Goal: Information Seeking & Learning: Learn about a topic

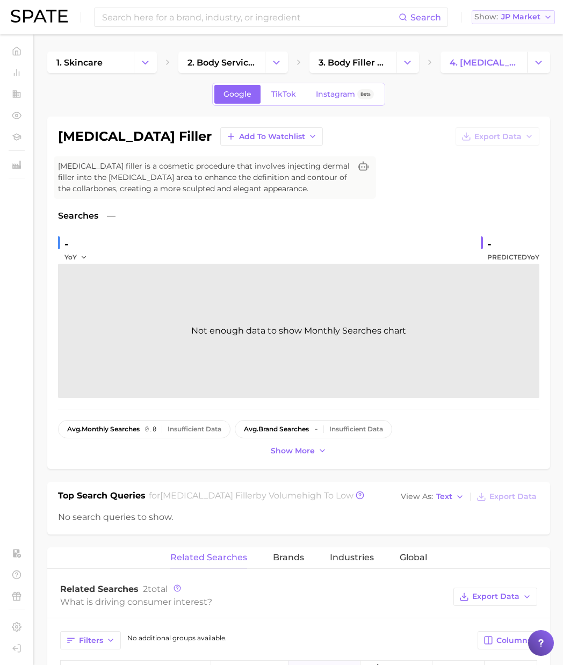
click at [522, 15] on span "JP Market" at bounding box center [520, 17] width 39 height 6
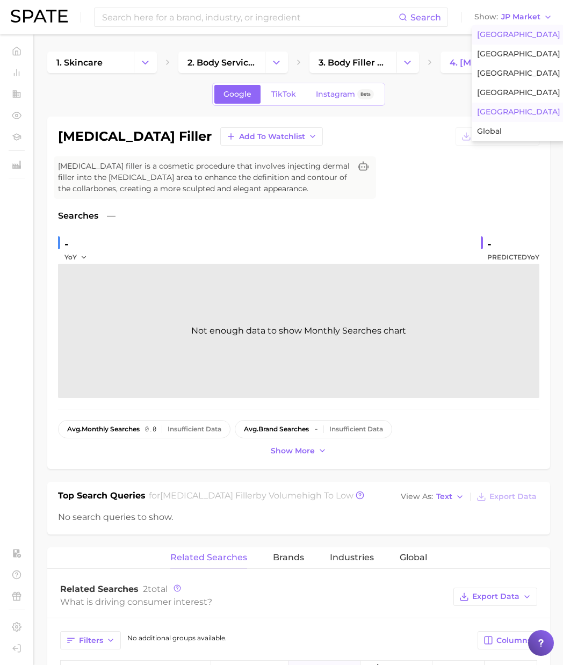
drag, startPoint x: 506, startPoint y: 33, endPoint x: 335, endPoint y: 28, distance: 171.5
click at [506, 33] on span "[GEOGRAPHIC_DATA]" at bounding box center [518, 34] width 83 height 9
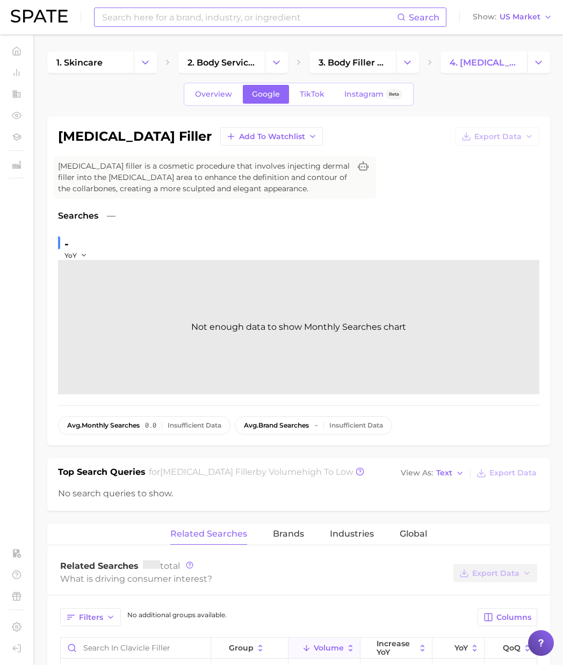
click at [234, 18] on input at bounding box center [249, 17] width 296 height 18
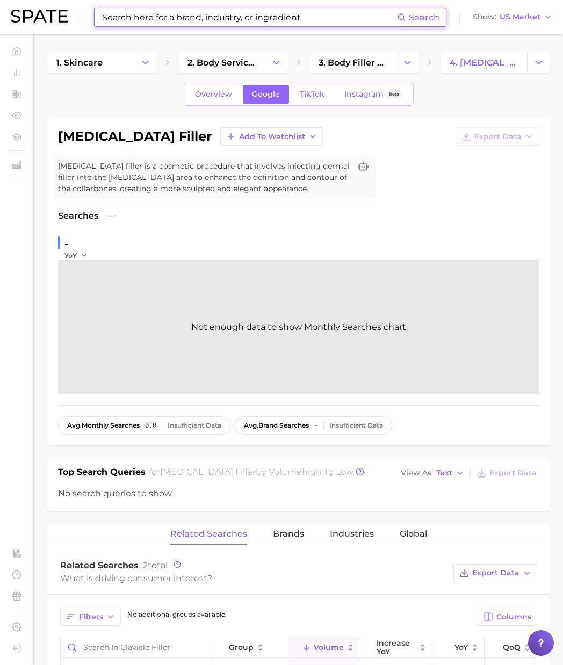
paste input "boba ramen"
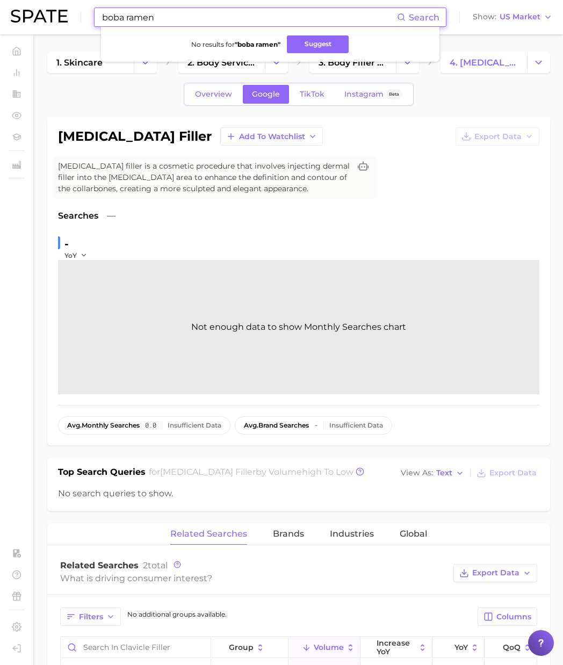
type input "boba ramen"
click at [136, 91] on div "Overview Google TikTok Instagram Beta" at bounding box center [298, 94] width 503 height 23
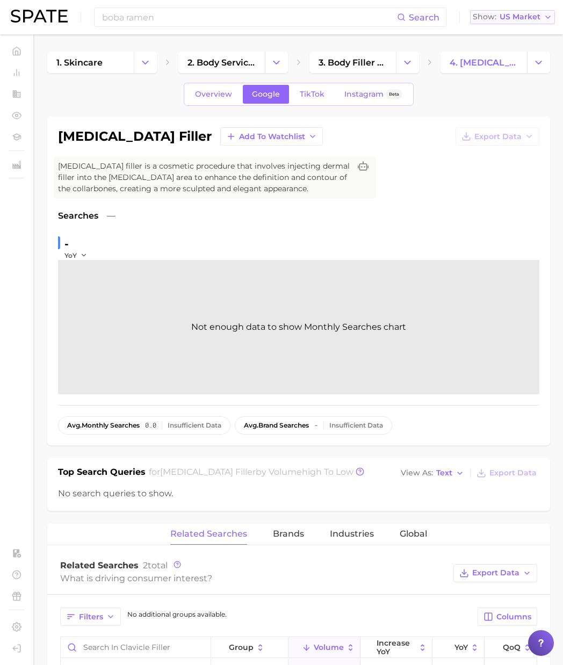
click at [524, 20] on span "US Market" at bounding box center [520, 17] width 41 height 6
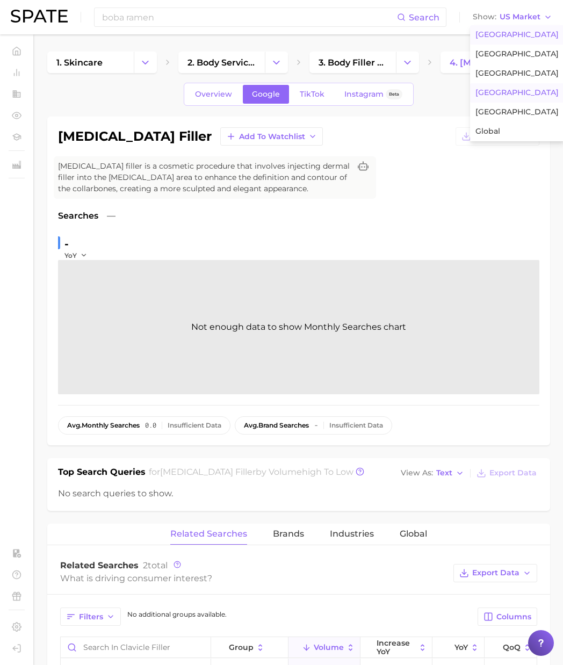
click at [509, 96] on span "[GEOGRAPHIC_DATA]" at bounding box center [517, 92] width 83 height 9
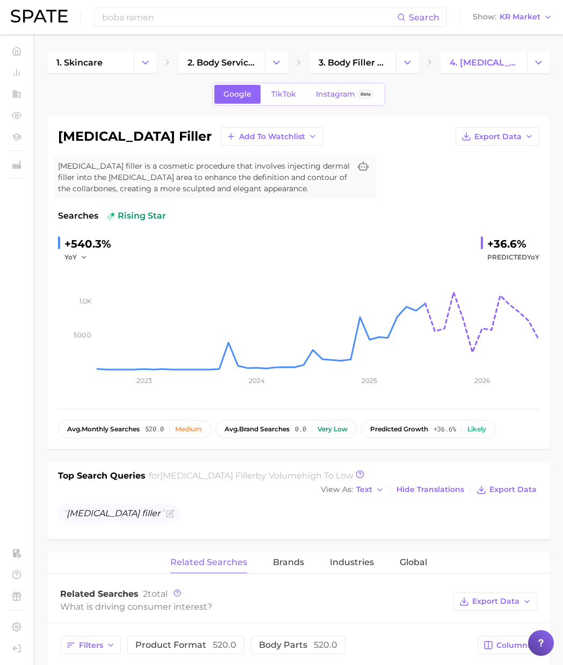
click at [163, 2] on div "boba ramen Search Show KR Market" at bounding box center [282, 17] width 542 height 34
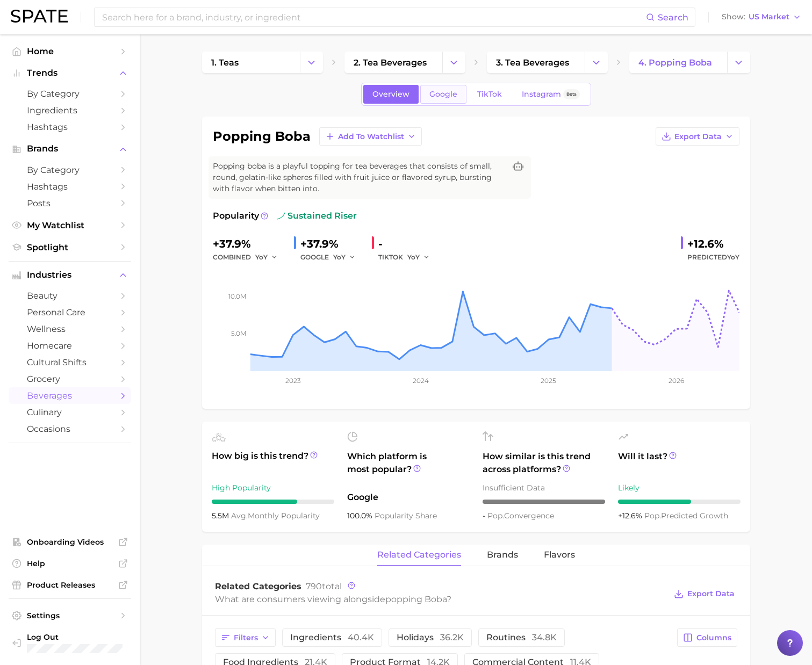
click at [437, 100] on link "Google" at bounding box center [443, 94] width 46 height 19
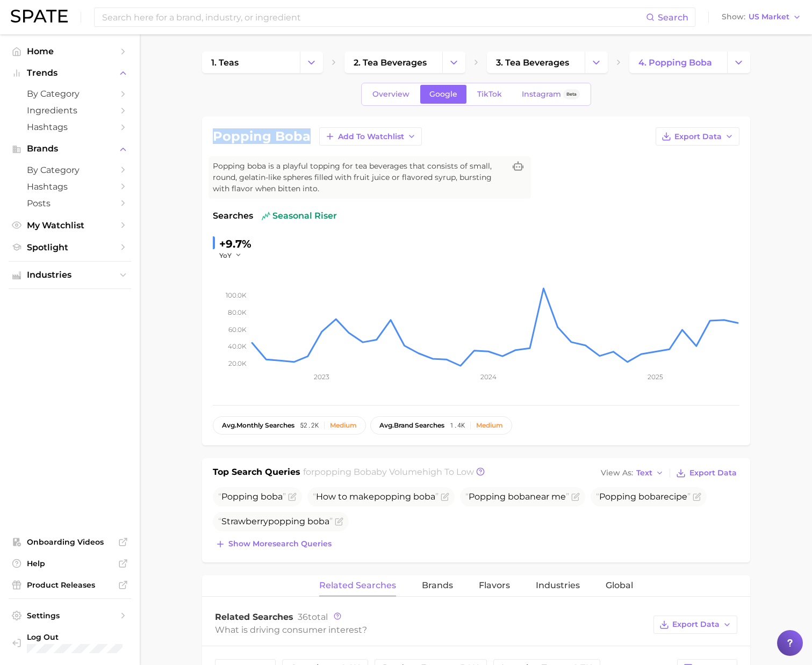
drag, startPoint x: 213, startPoint y: 136, endPoint x: 307, endPoint y: 139, distance: 94.6
click at [307, 139] on h1 "popping boba" at bounding box center [262, 136] width 98 height 13
copy h1 "popping boba"
drag, startPoint x: 279, startPoint y: 137, endPoint x: 287, endPoint y: 139, distance: 8.3
click at [279, 137] on h1 "popping boba" at bounding box center [262, 136] width 98 height 13
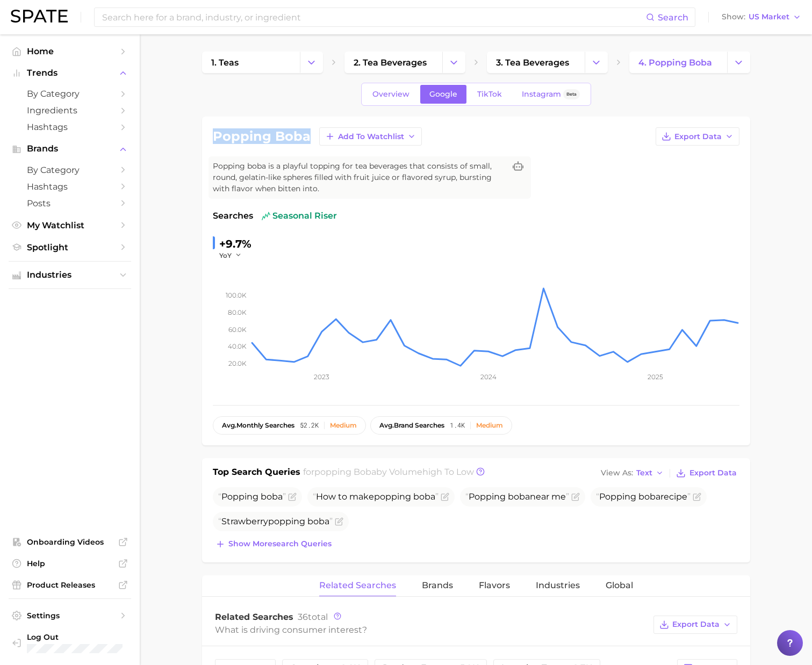
drag, startPoint x: 309, startPoint y: 139, endPoint x: 210, endPoint y: 133, distance: 99.5
click at [210, 133] on div "popping boba Add to Watchlist Export Data Popping boba is a playful topping for…" at bounding box center [476, 281] width 548 height 329
copy h1 "popping boba"
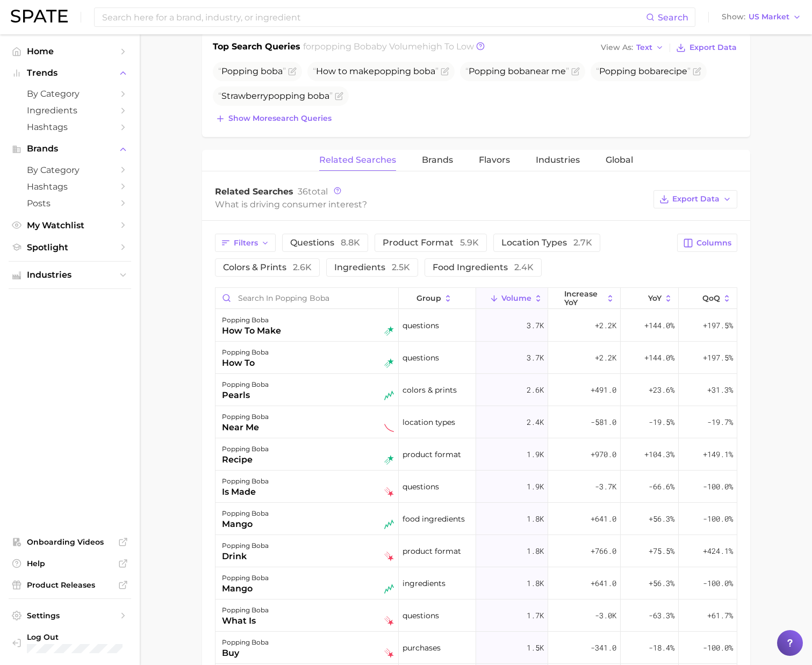
scroll to position [457, 0]
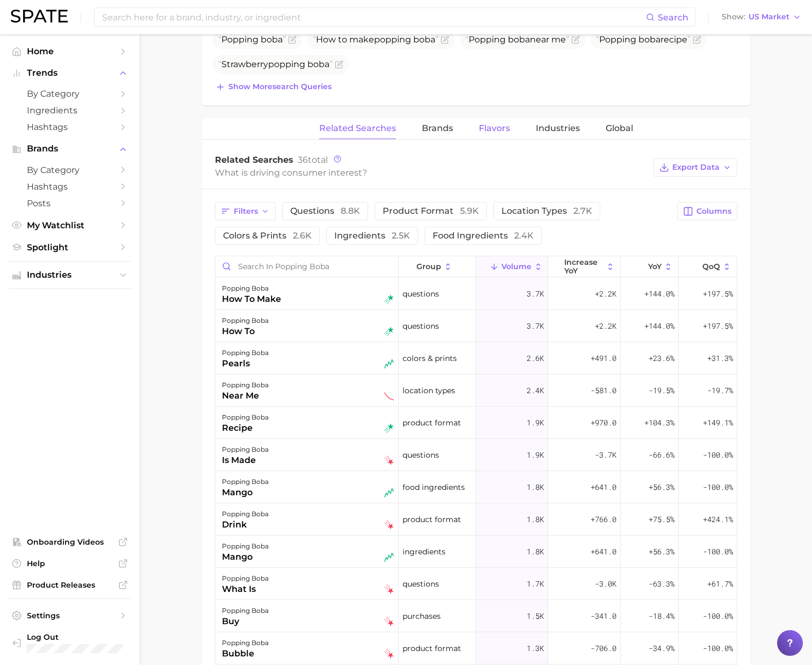
click at [492, 128] on span "Flavors" at bounding box center [494, 129] width 31 height 10
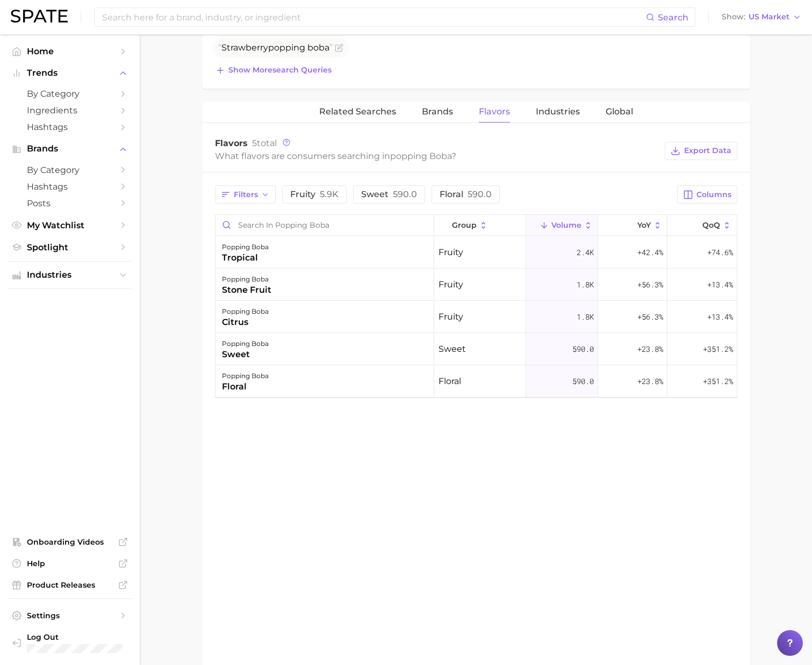
scroll to position [476, 0]
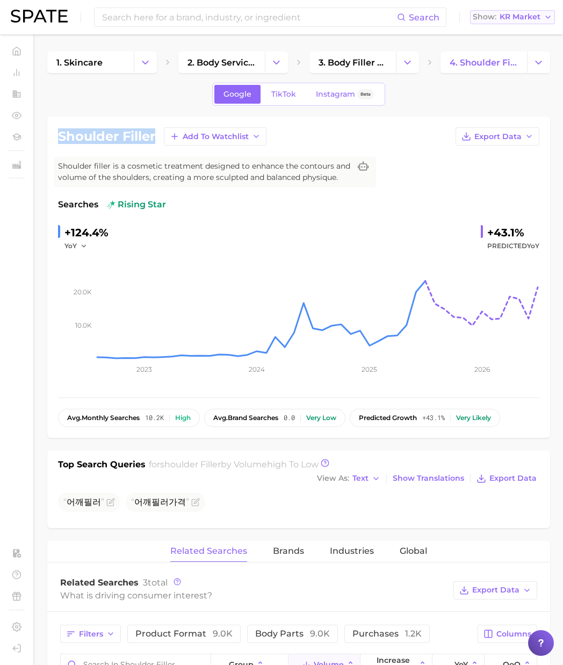
click at [506, 15] on span "KR Market" at bounding box center [520, 17] width 41 height 6
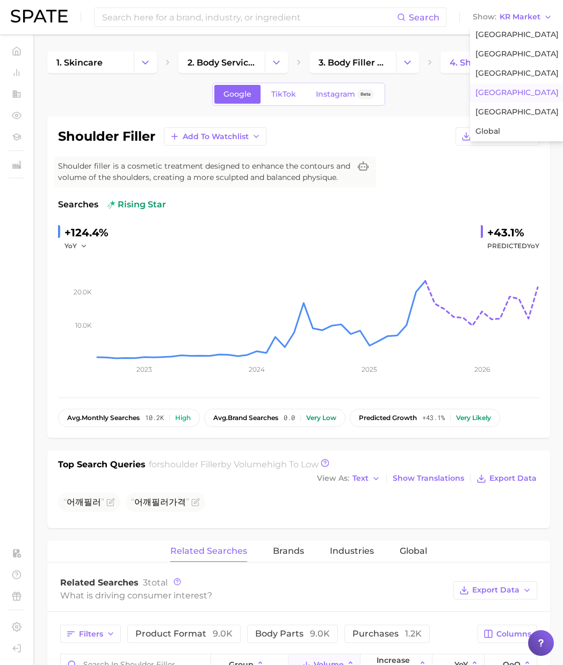
click at [153, 87] on div "Google TikTok Instagram Beta" at bounding box center [298, 94] width 503 height 23
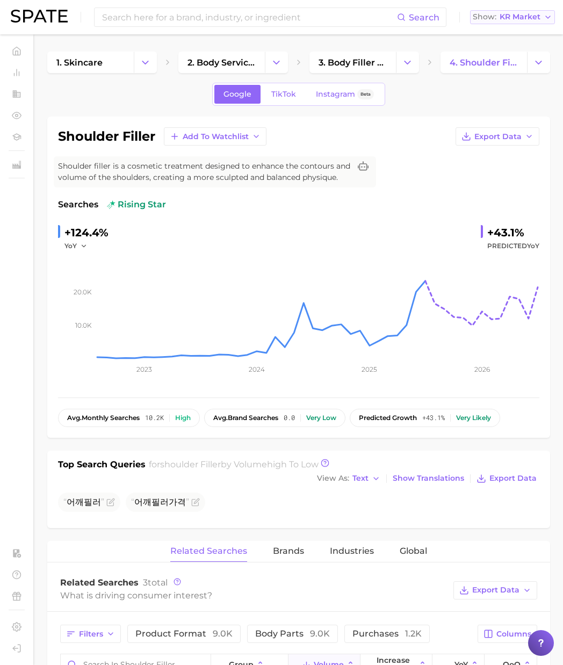
click at [504, 20] on span "KR Market" at bounding box center [520, 17] width 41 height 6
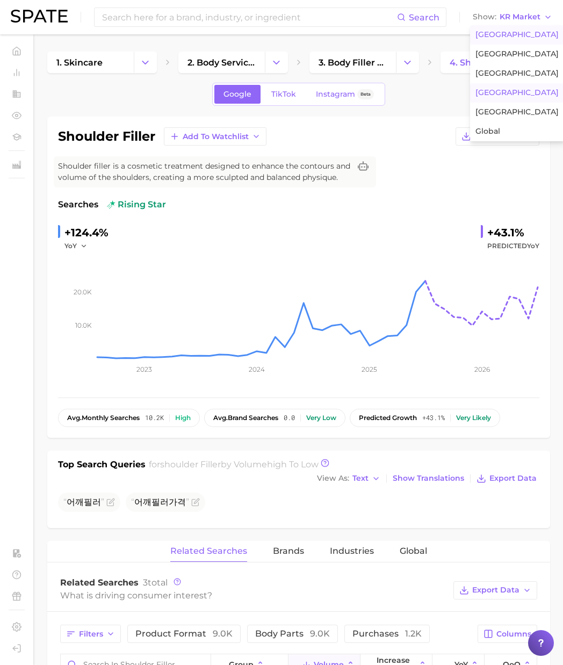
click at [500, 37] on span "[GEOGRAPHIC_DATA]" at bounding box center [517, 34] width 83 height 9
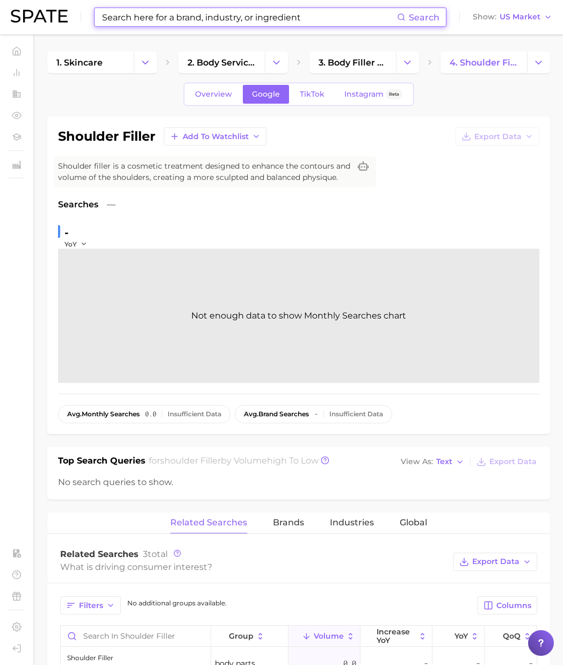
click at [247, 9] on input at bounding box center [249, 17] width 296 height 18
paste input "orchid eyes"
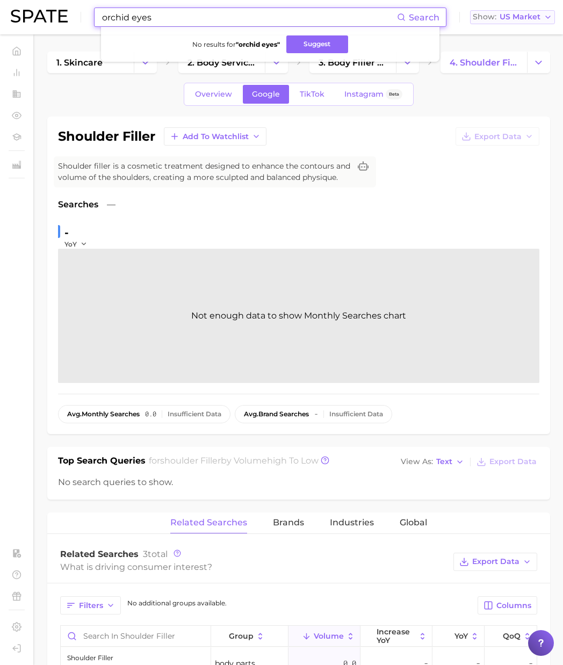
drag, startPoint x: 504, startPoint y: 13, endPoint x: 507, endPoint y: 24, distance: 10.6
click at [504, 14] on span "US Market" at bounding box center [520, 17] width 41 height 6
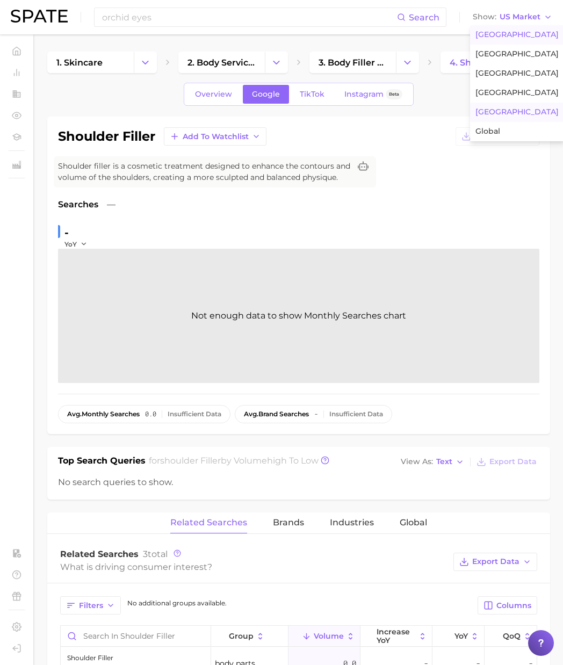
drag, startPoint x: 491, startPoint y: 112, endPoint x: 402, endPoint y: 87, distance: 92.2
click at [491, 112] on span "[GEOGRAPHIC_DATA]" at bounding box center [517, 111] width 83 height 9
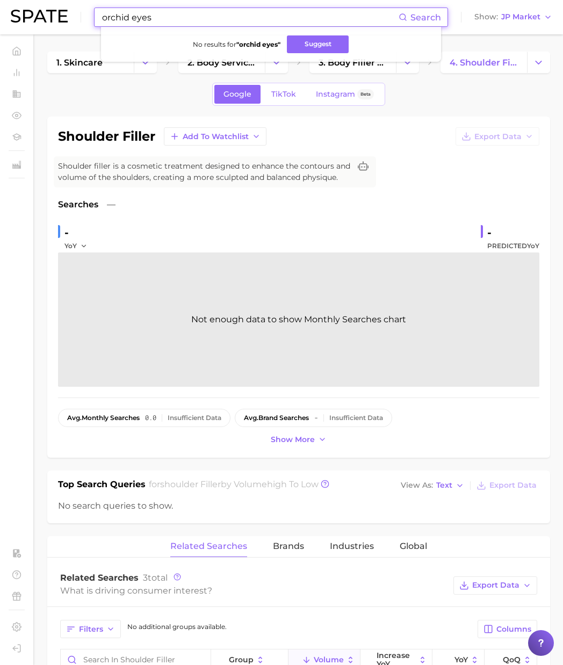
click at [198, 23] on input "orchid eyes" at bounding box center [250, 17] width 298 height 18
drag, startPoint x: 185, startPoint y: 21, endPoint x: 64, endPoint y: 15, distance: 120.5
click at [64, 15] on div "orchid eyes Search No results for " orchid eyes " Suggest Show JP Market" at bounding box center [282, 17] width 542 height 34
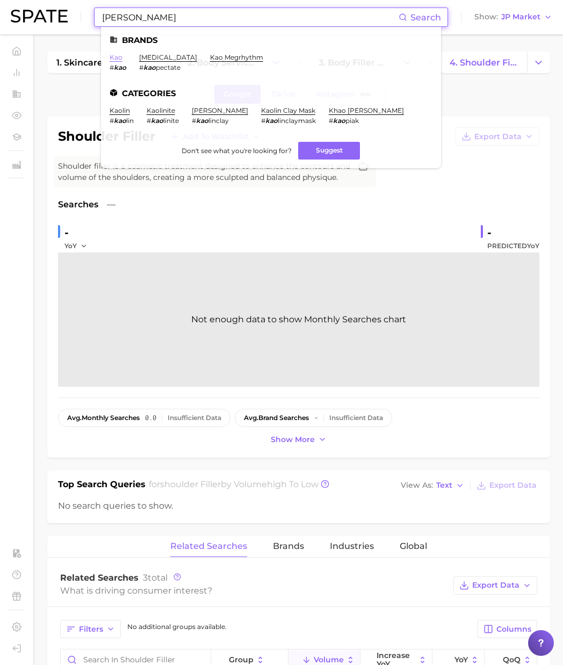
type input "[PERSON_NAME]"
click at [115, 56] on link "kao" at bounding box center [116, 57] width 13 height 8
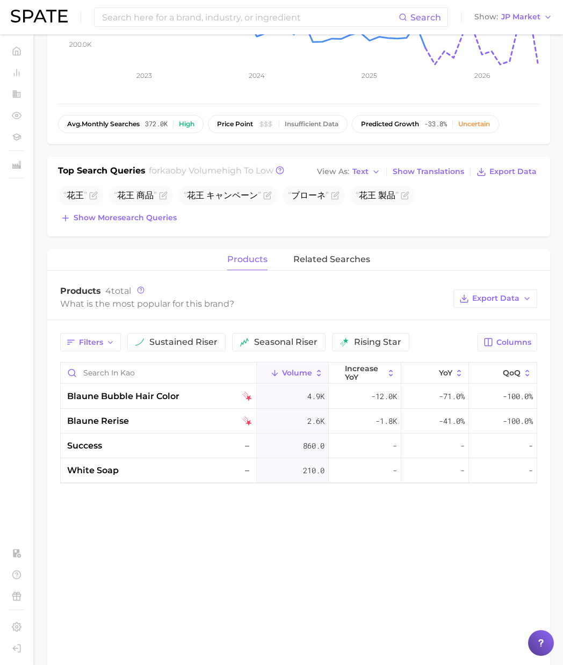
scroll to position [242, 0]
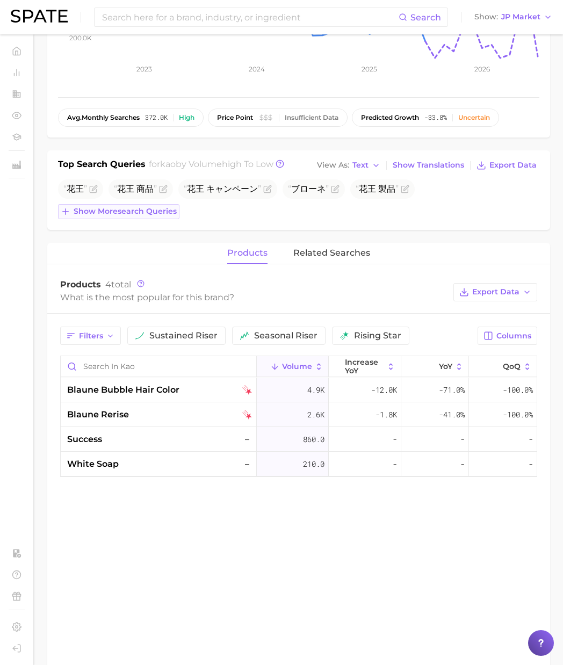
click at [146, 212] on span "Show more search queries" at bounding box center [125, 211] width 103 height 9
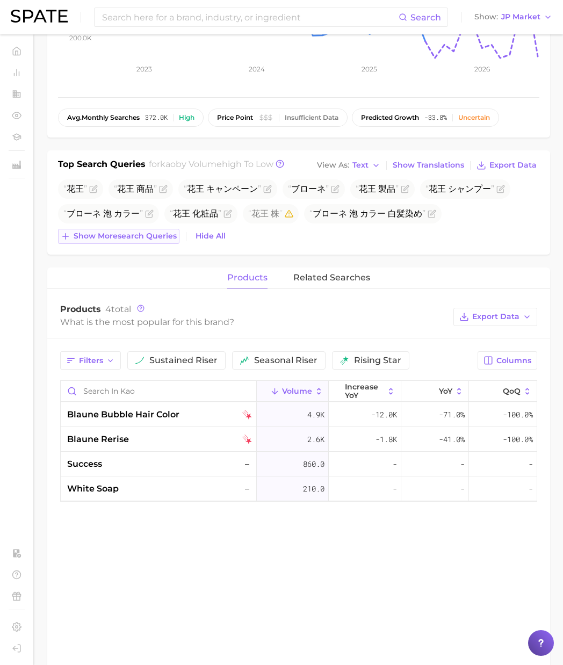
click at [155, 238] on span "Show more search queries" at bounding box center [125, 236] width 103 height 9
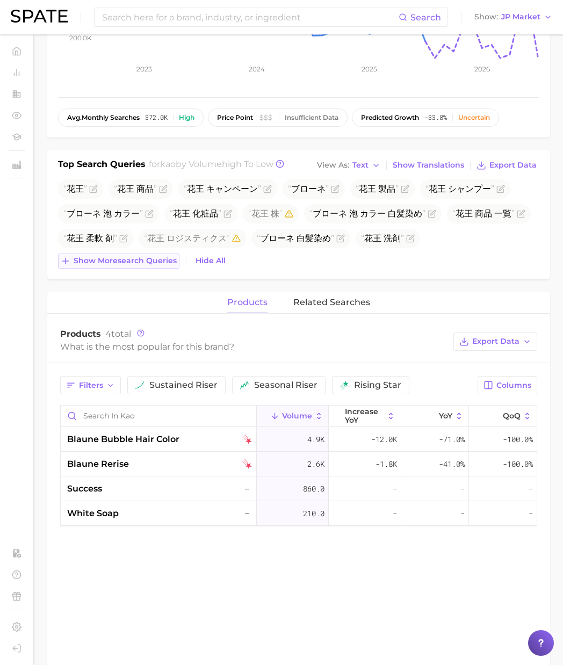
drag, startPoint x: 156, startPoint y: 253, endPoint x: 162, endPoint y: 267, distance: 15.2
click at [156, 253] on div "花王 花王 商品 花王 キャンペーン ブローネ 花王 製品 花王 シャンプー ブローネ 泡 カラー 花王 化粧品 花王 株 ブローネ 泡 カラー 白髪染め 花…" at bounding box center [298, 223] width 481 height 89
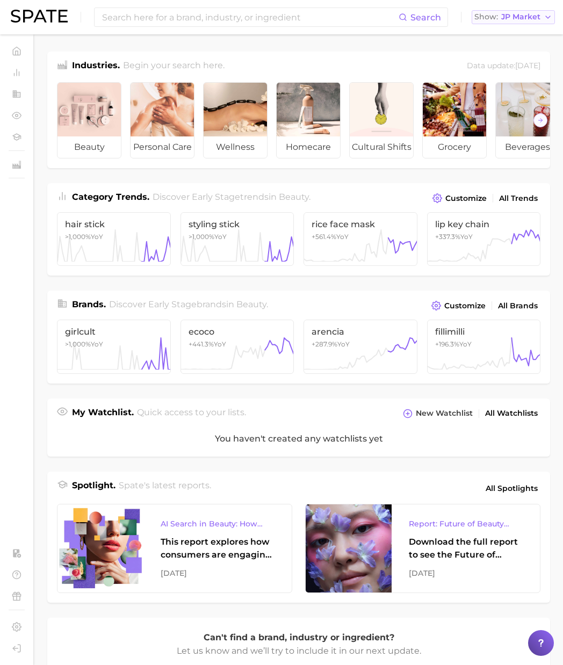
click at [522, 14] on span "JP Market" at bounding box center [520, 17] width 39 height 6
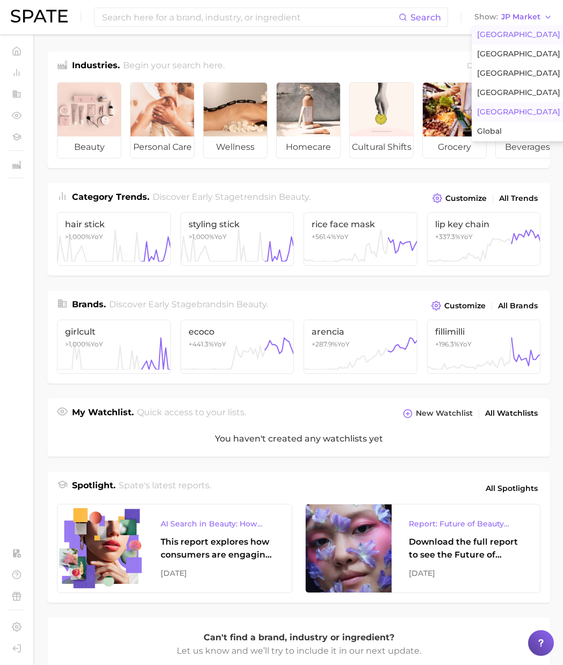
click at [505, 30] on button "[GEOGRAPHIC_DATA]" at bounding box center [519, 34] width 94 height 19
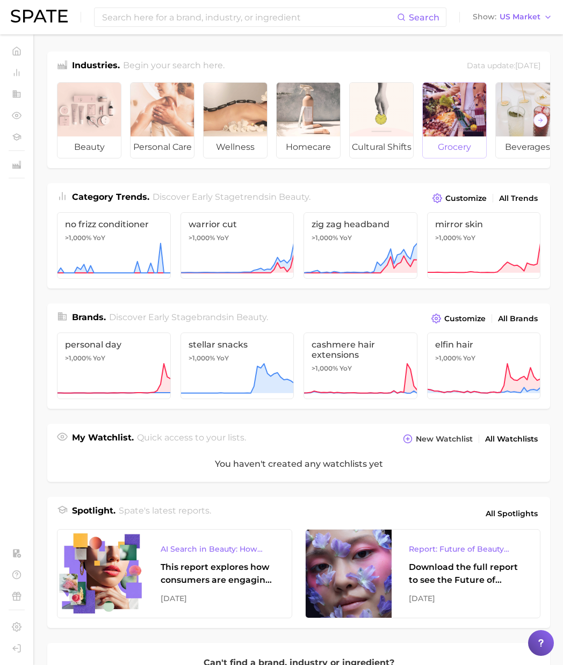
click at [456, 121] on div at bounding box center [454, 110] width 63 height 54
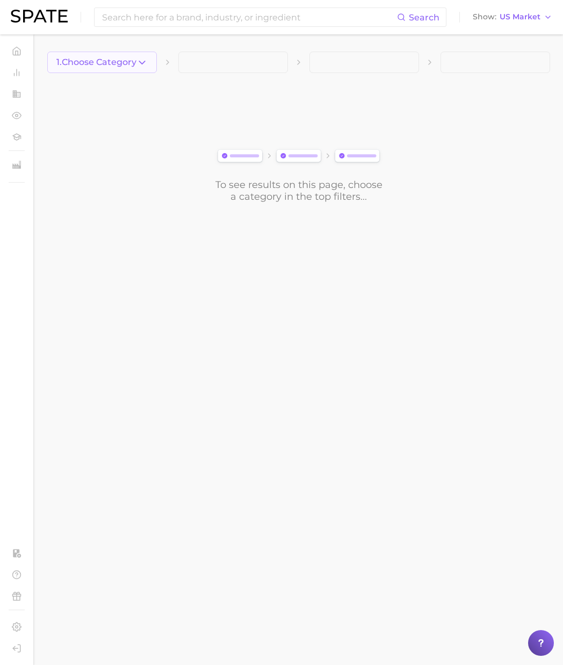
click at [139, 66] on icon "button" at bounding box center [141, 62] width 11 height 11
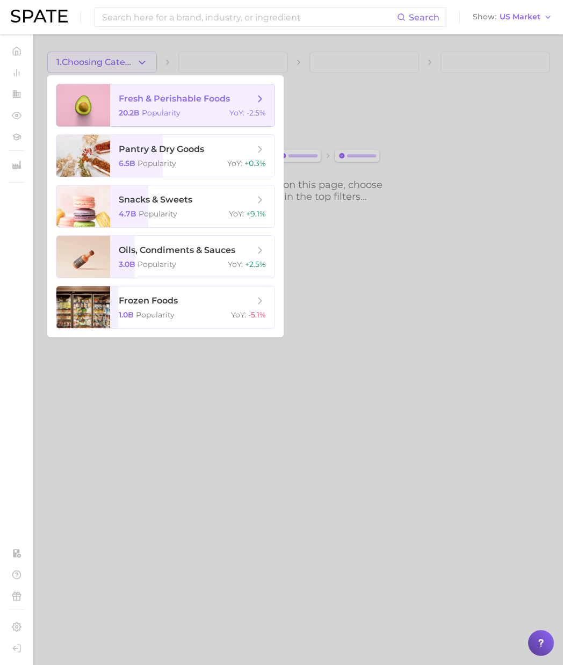
click at [157, 96] on span "fresh & perishable foods" at bounding box center [174, 98] width 111 height 10
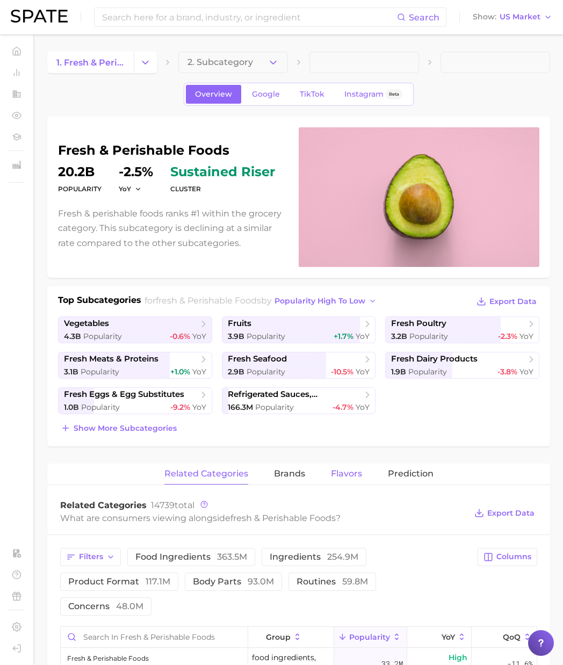
click at [335, 471] on span "Flavors" at bounding box center [346, 474] width 31 height 10
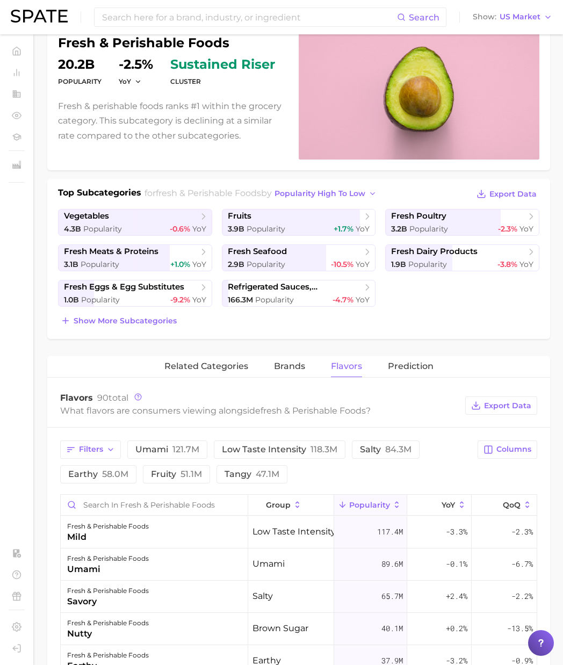
scroll to position [177, 0]
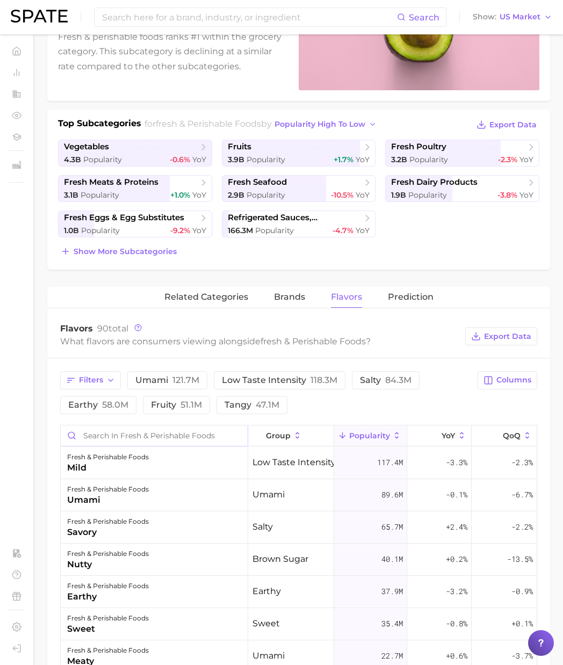
click at [108, 436] on input "Search in fresh & perishable foods" at bounding box center [154, 436] width 187 height 20
click at [105, 435] on input "Search in fresh & perishable foods" at bounding box center [154, 436] width 187 height 20
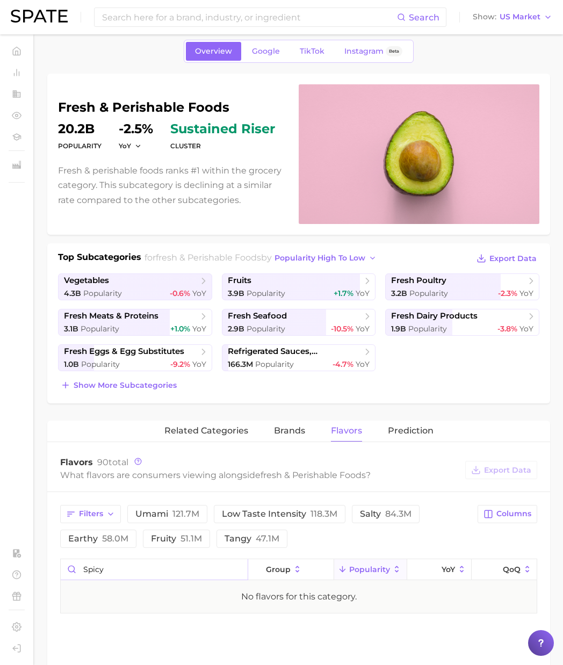
scroll to position [0, 0]
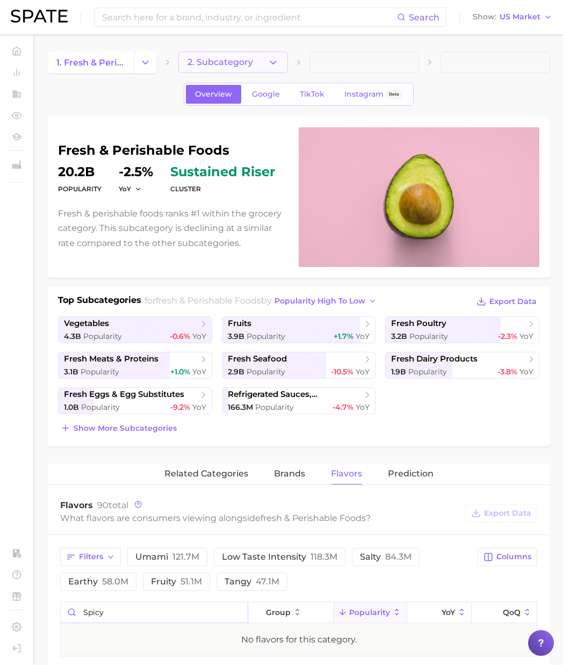
click at [265, 60] on button "2. Subcategory" at bounding box center [233, 62] width 110 height 21
type input "spicy"
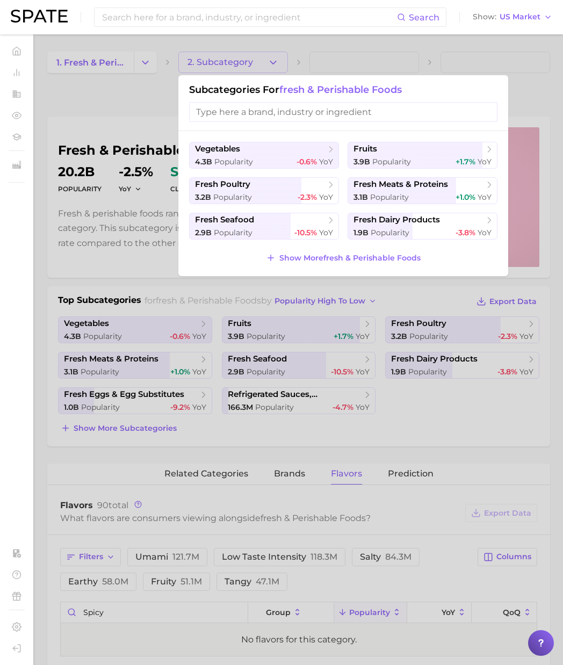
click at [139, 55] on div at bounding box center [281, 332] width 563 height 665
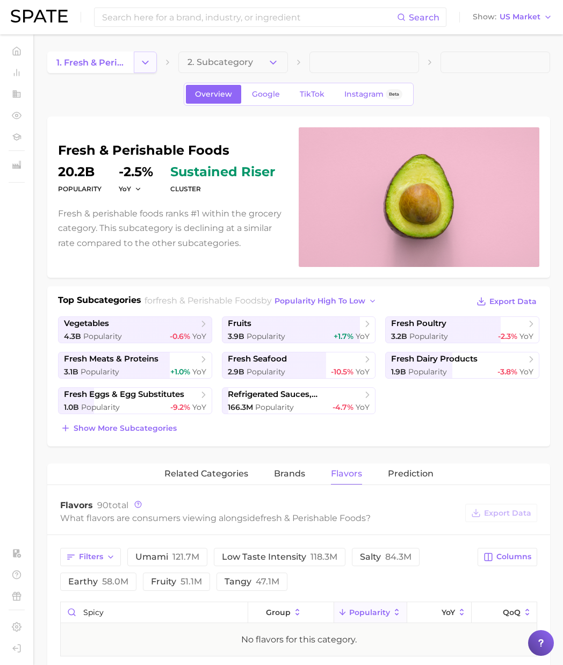
click at [141, 61] on icon "Change Category" at bounding box center [145, 62] width 11 height 11
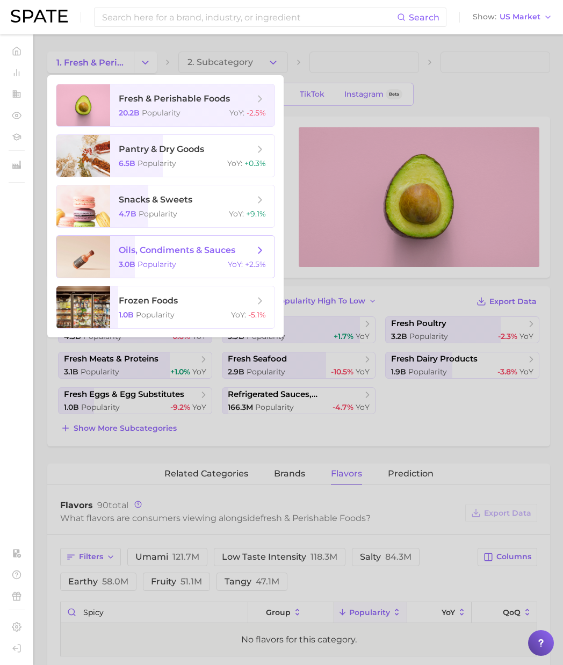
click at [172, 263] on span "Popularity" at bounding box center [157, 265] width 39 height 10
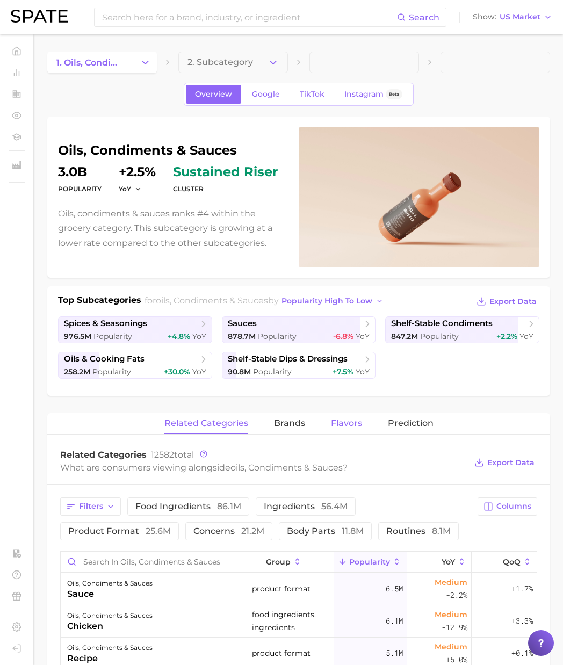
click at [341, 419] on span "Flavors" at bounding box center [346, 424] width 31 height 10
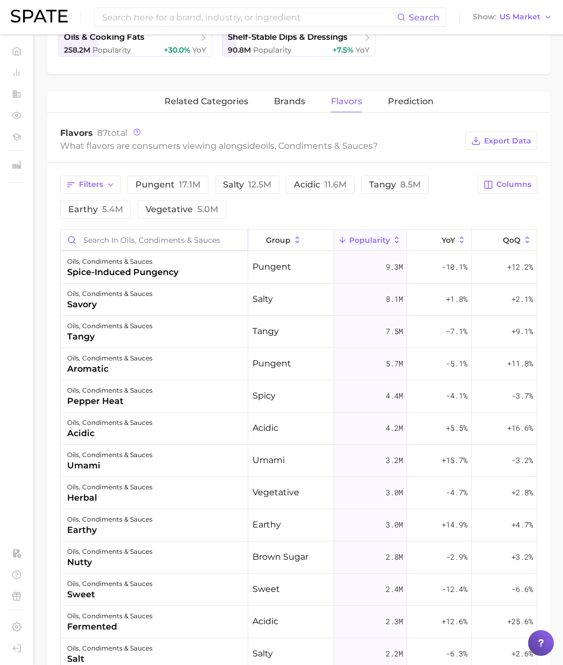
click at [124, 244] on input "Search in oils, condiments & sauces" at bounding box center [154, 240] width 187 height 20
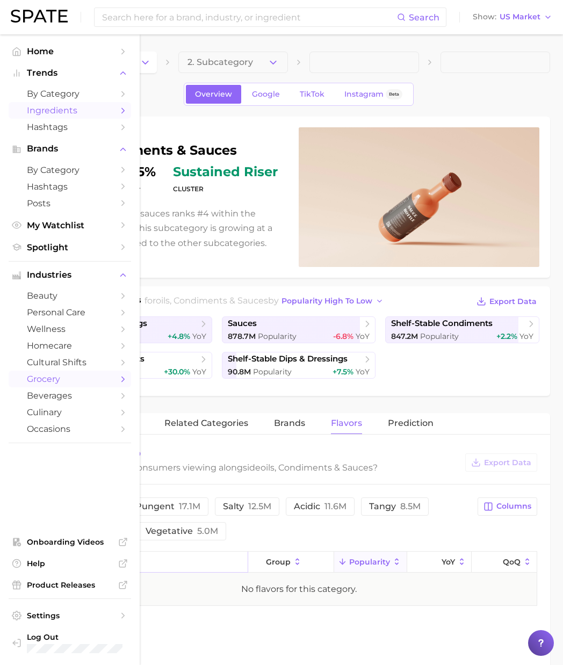
type input "spi"
click at [50, 112] on span "Ingredients" at bounding box center [70, 110] width 86 height 10
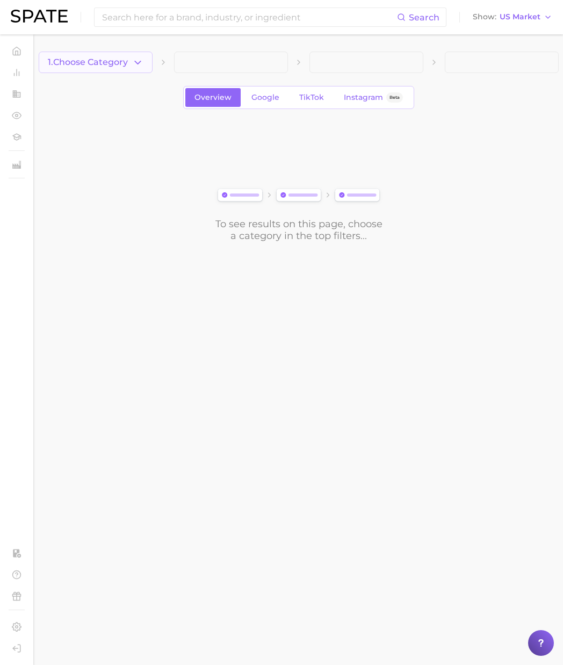
click at [128, 70] on button "1. Choose Category" at bounding box center [96, 62] width 114 height 21
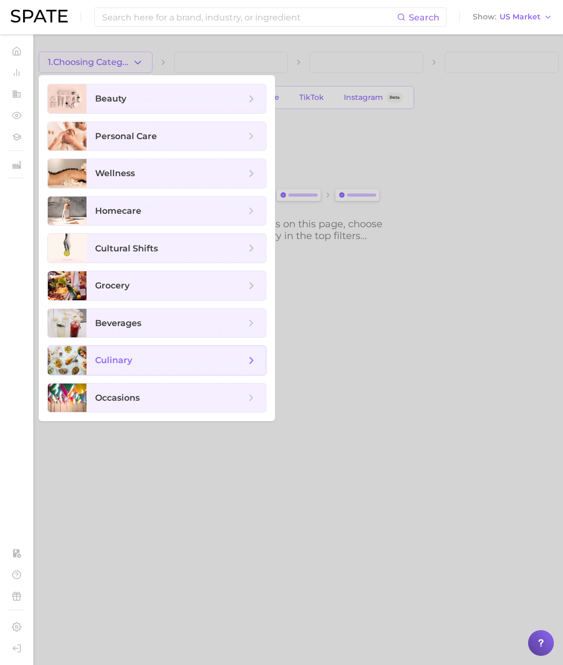
click at [133, 354] on span "culinary" at bounding box center [176, 360] width 179 height 29
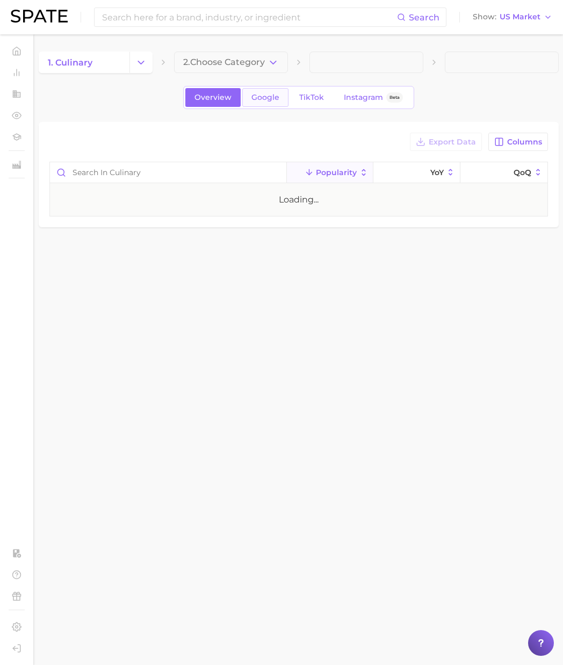
click at [264, 99] on span "Google" at bounding box center [265, 97] width 28 height 9
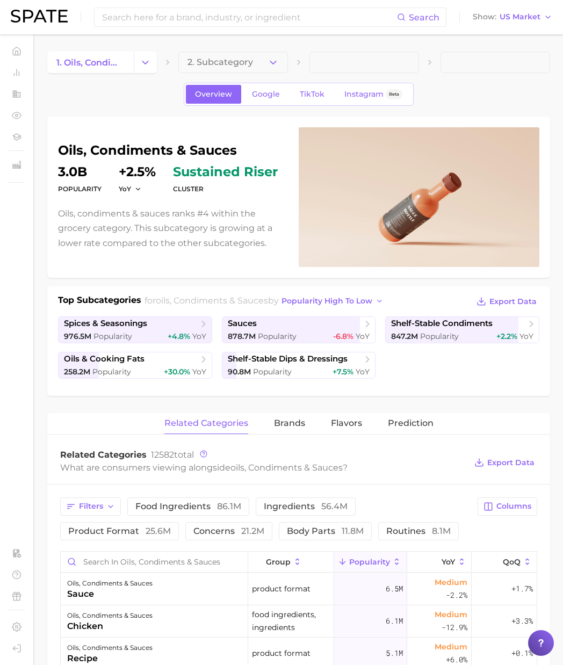
drag, startPoint x: 148, startPoint y: 67, endPoint x: 149, endPoint y: 89, distance: 21.5
click at [149, 74] on div "1. oils, condiments & sauces 2. Subcategory Overview Google TikTok Instagram Be…" at bounding box center [298, 641] width 503 height 1178
click at [134, 332] on div "976.5m Popularity +4.8% YoY" at bounding box center [135, 337] width 142 height 10
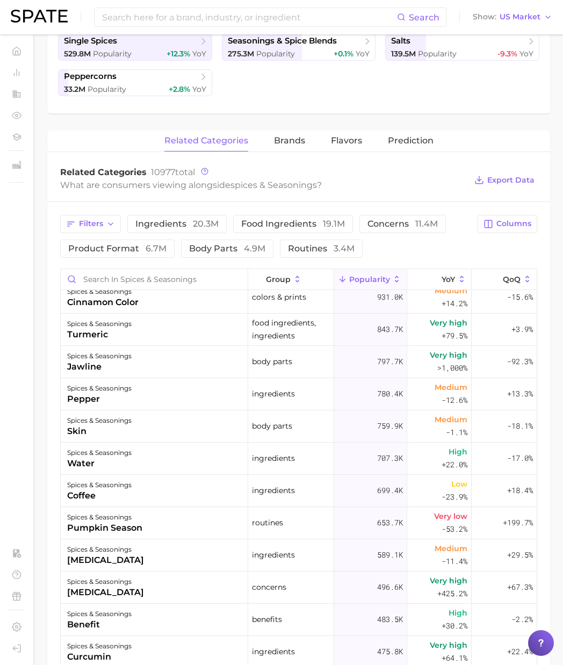
scroll to position [276, 0]
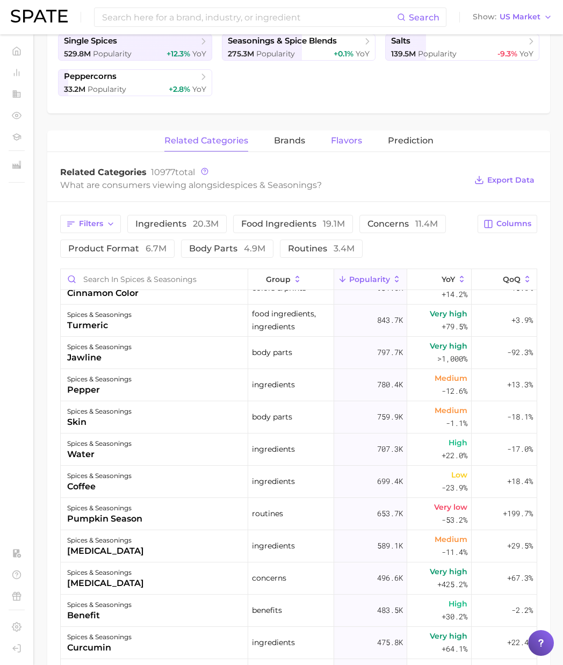
click at [344, 143] on span "Flavors" at bounding box center [346, 141] width 31 height 10
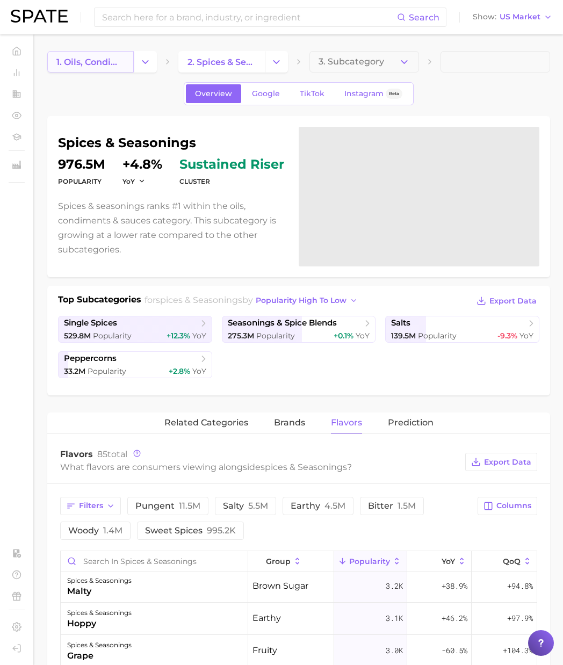
scroll to position [0, 0]
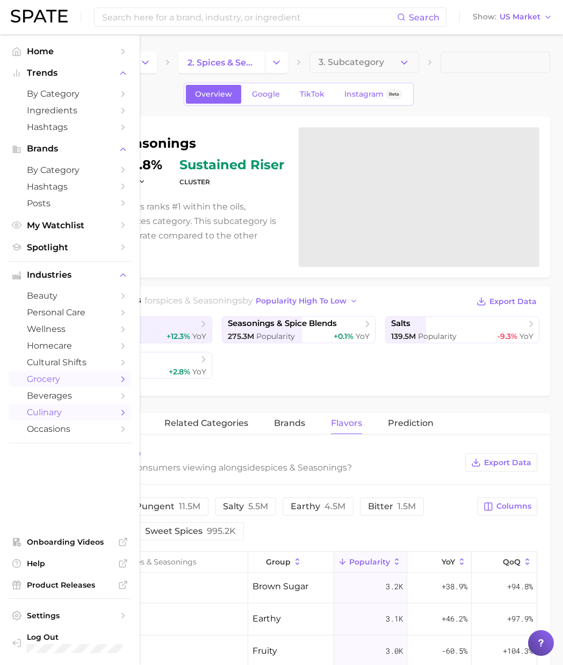
click at [94, 415] on span "culinary" at bounding box center [70, 412] width 86 height 10
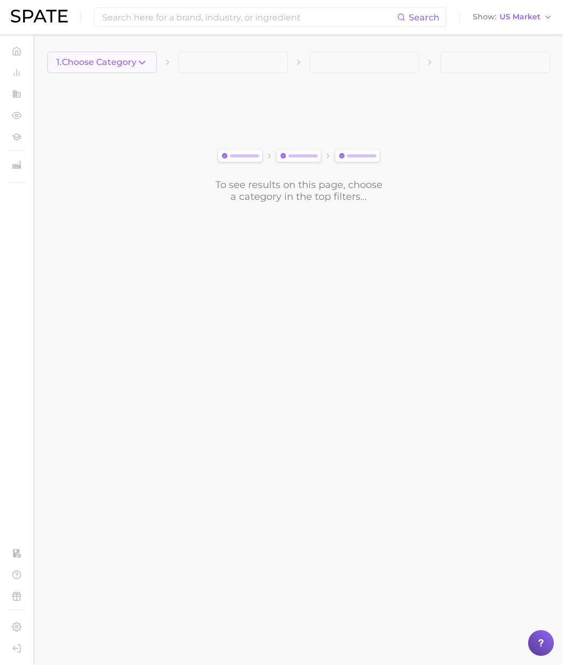
click at [142, 65] on icon "button" at bounding box center [141, 62] width 11 height 11
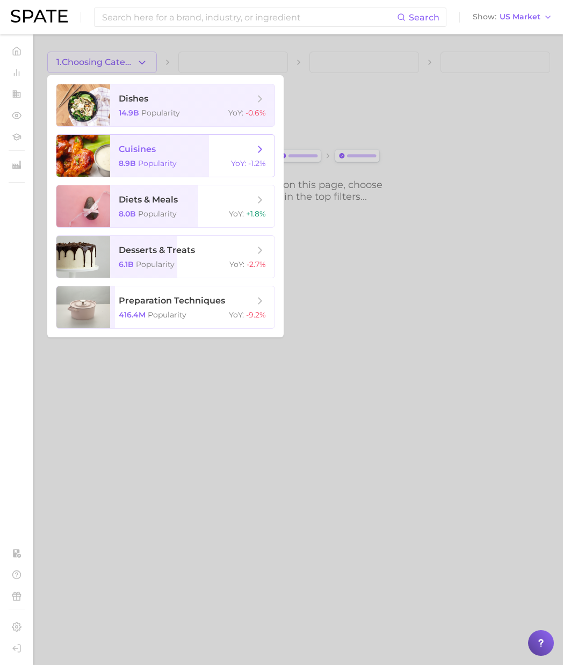
click at [149, 151] on span "cuisines" at bounding box center [137, 149] width 37 height 10
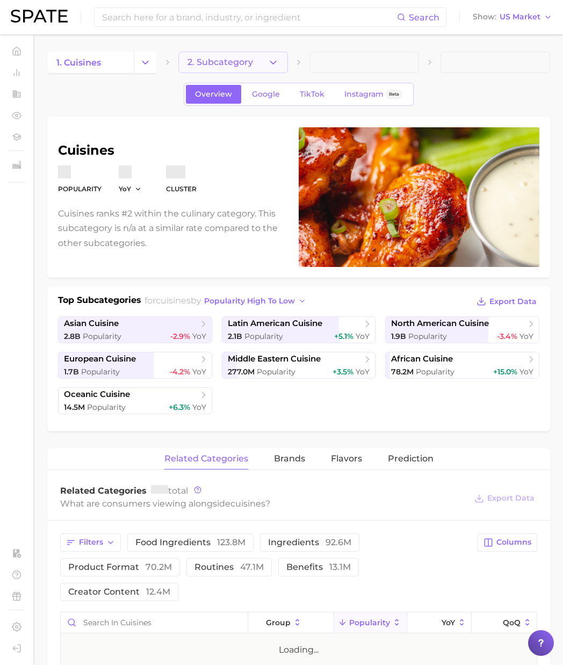
click at [259, 59] on button "2. Subcategory" at bounding box center [233, 62] width 110 height 21
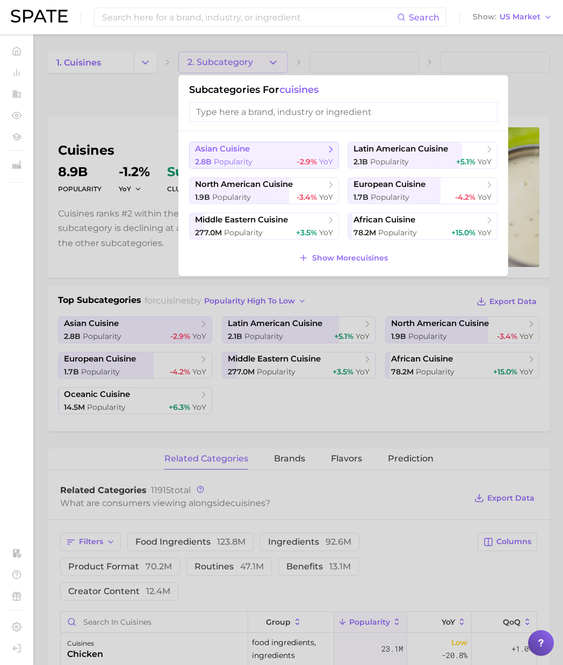
click at [292, 158] on div "2.8b Popularity -2.9% YoY" at bounding box center [264, 162] width 138 height 10
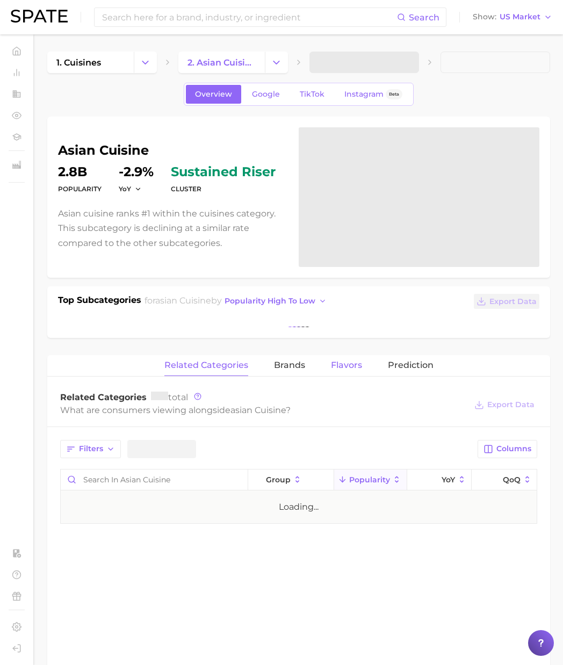
click at [337, 367] on div "asian cuisine Popularity 2.8b YoY -2.9% cluster sustained riser Asian cuisine r…" at bounding box center [298, 534] width 503 height 835
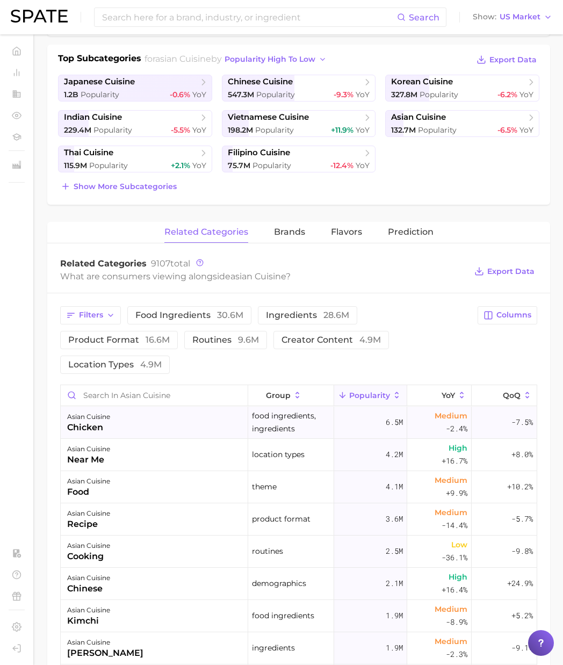
scroll to position [255, 0]
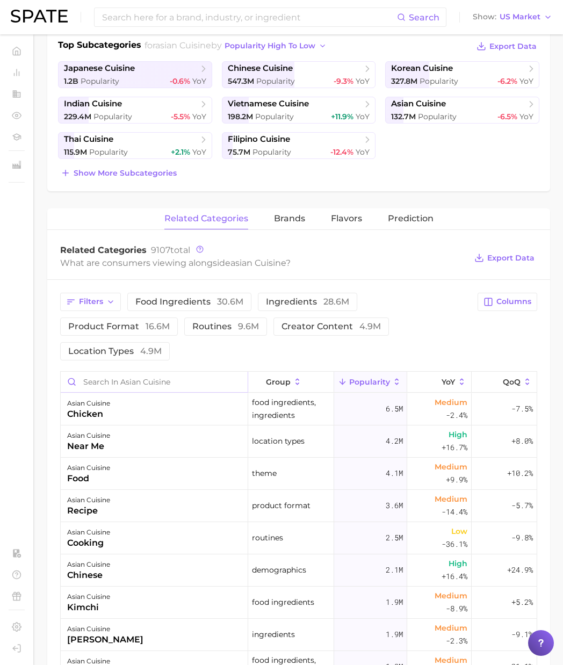
click at [77, 382] on input "Search in asian cuisine" at bounding box center [154, 382] width 187 height 20
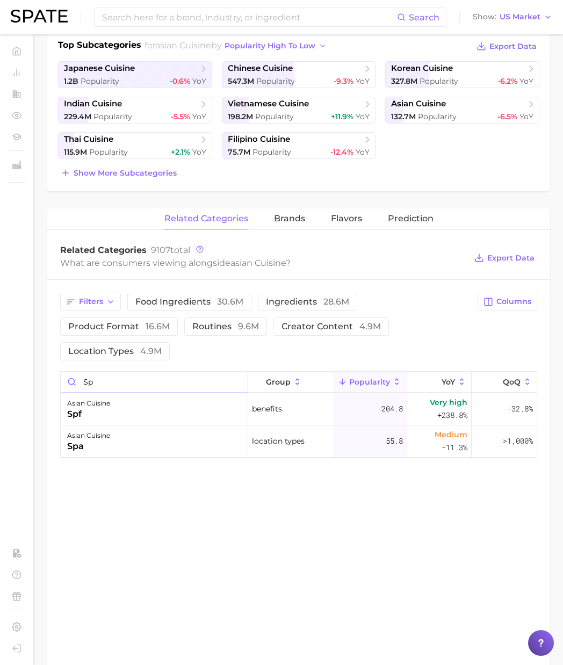
type input "spa"
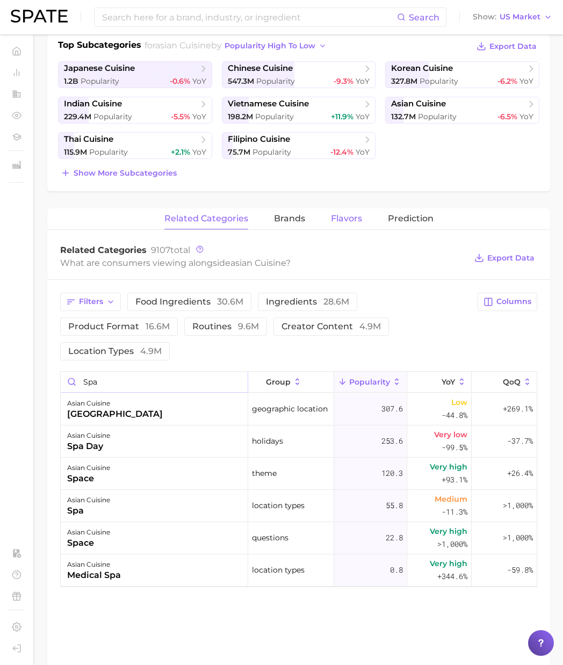
click at [351, 215] on span "Flavors" at bounding box center [346, 219] width 31 height 10
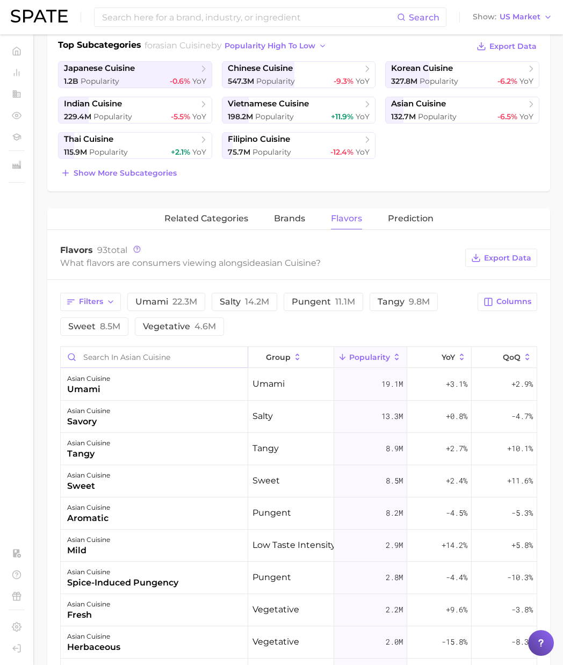
click at [97, 353] on input "Search in asian cuisine" at bounding box center [154, 357] width 187 height 20
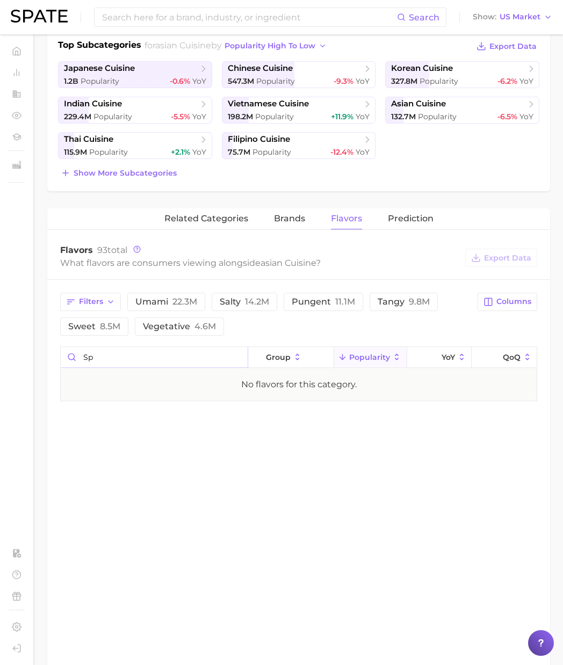
type input "sp"
click at [422, 77] on span "Popularity" at bounding box center [439, 81] width 39 height 10
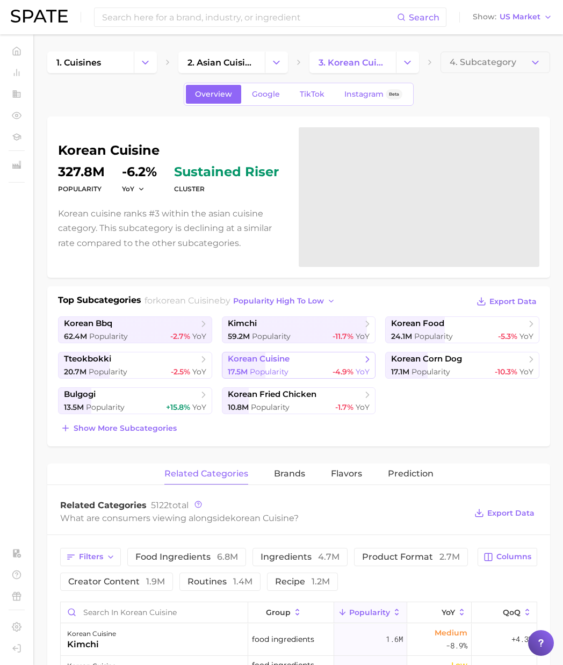
click at [348, 365] on link "korean cuisine 17.5m Popularity -4.9% YoY" at bounding box center [299, 365] width 154 height 27
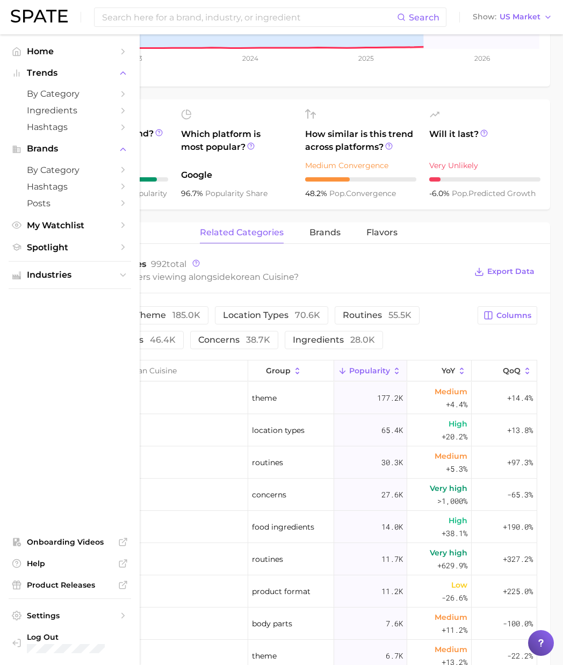
scroll to position [326, 0]
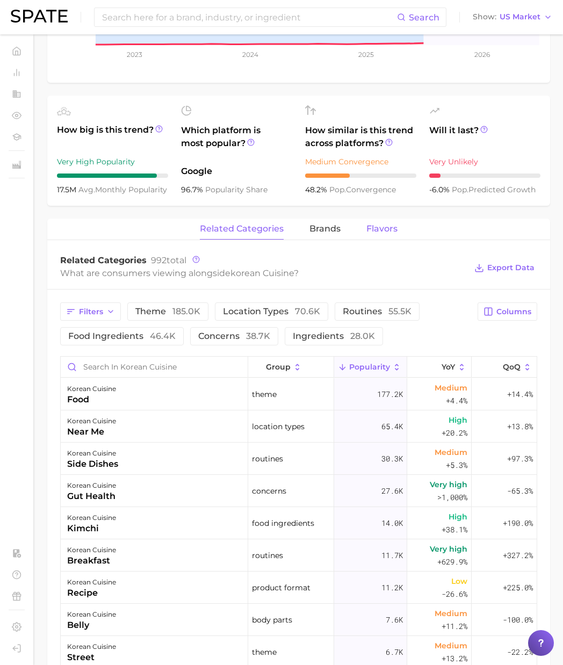
click at [371, 227] on span "Flavors" at bounding box center [381, 229] width 31 height 10
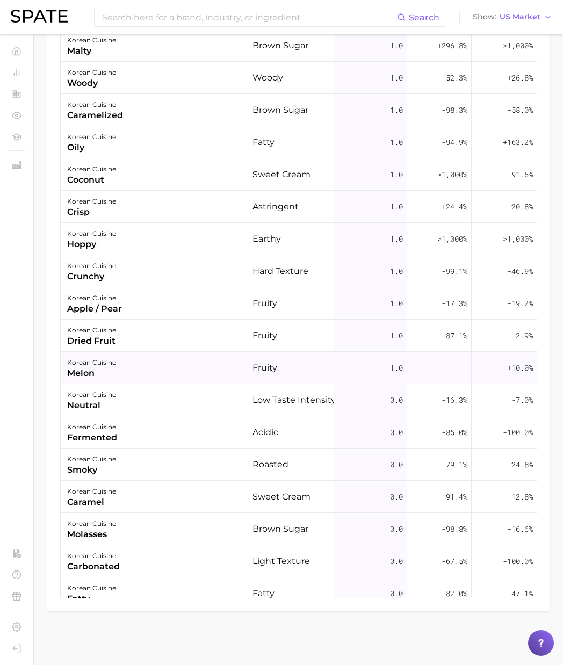
scroll to position [1186, 0]
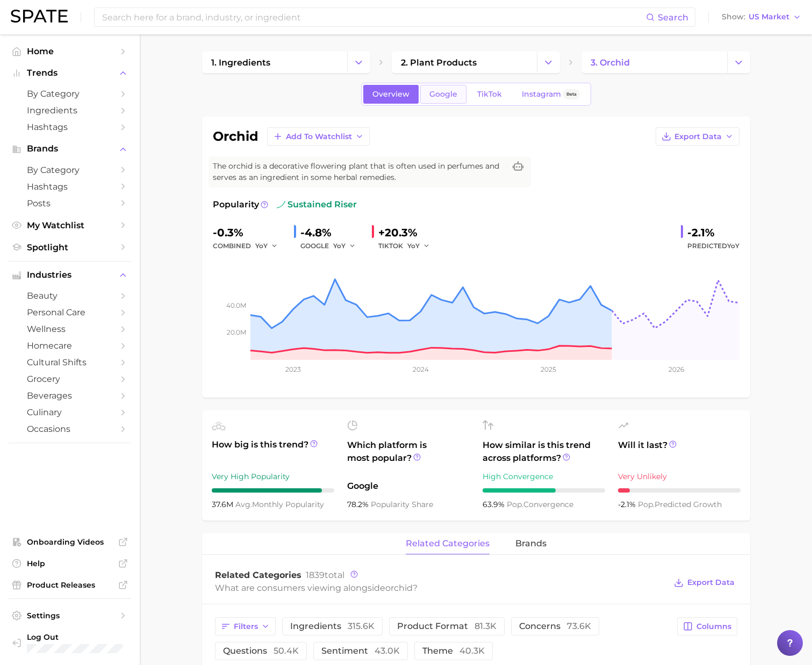
click at [438, 95] on span "Google" at bounding box center [443, 94] width 28 height 9
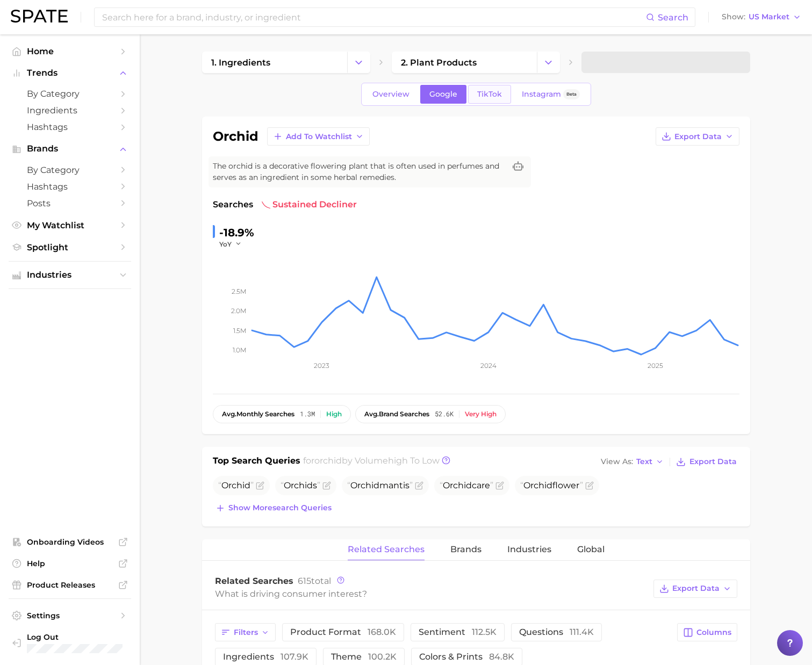
click at [495, 97] on span "TikTok" at bounding box center [489, 94] width 25 height 9
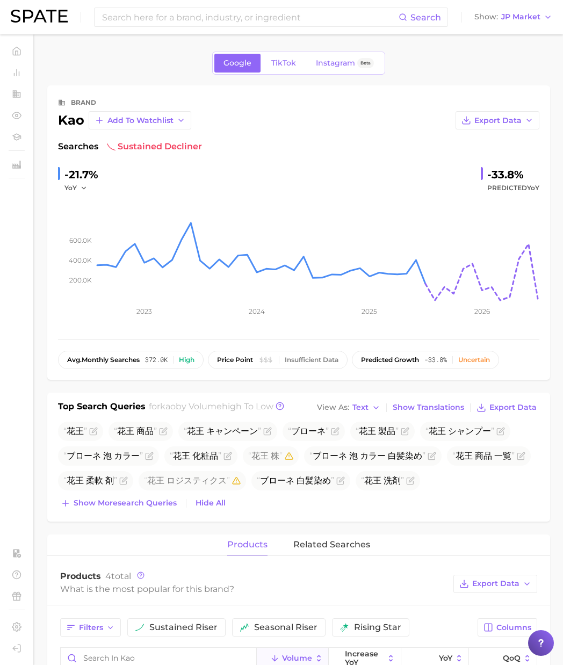
scroll to position [242, 0]
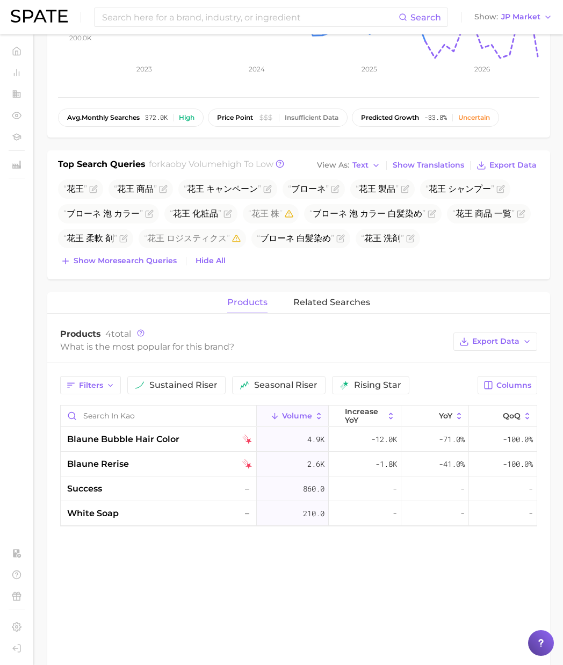
click at [510, 26] on div "Search Show JP Market" at bounding box center [282, 17] width 542 height 34
click at [524, 18] on span "JP Market" at bounding box center [520, 17] width 39 height 6
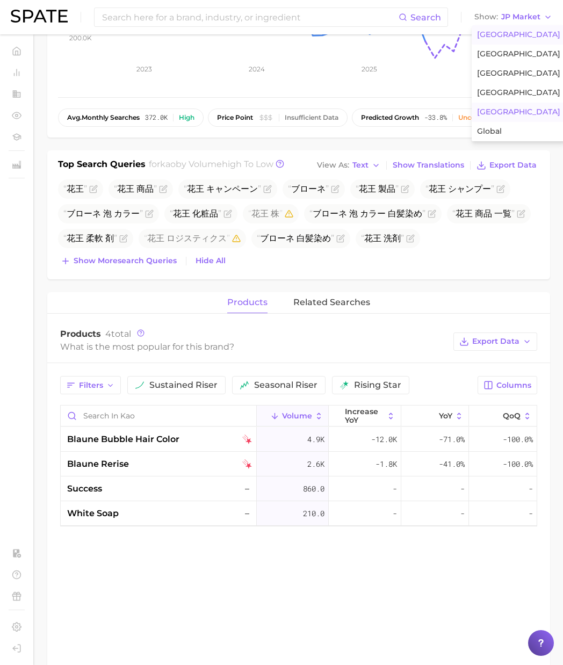
click at [523, 27] on button "[GEOGRAPHIC_DATA]" at bounding box center [519, 34] width 94 height 19
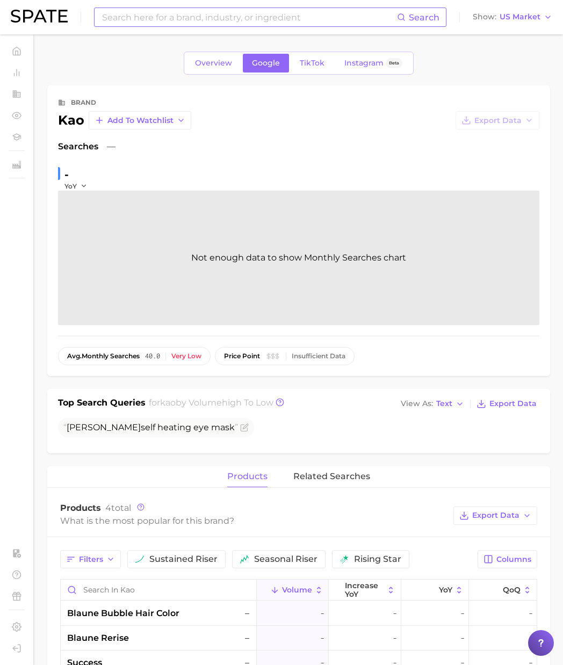
click at [283, 8] on div "Search" at bounding box center [270, 17] width 352 height 19
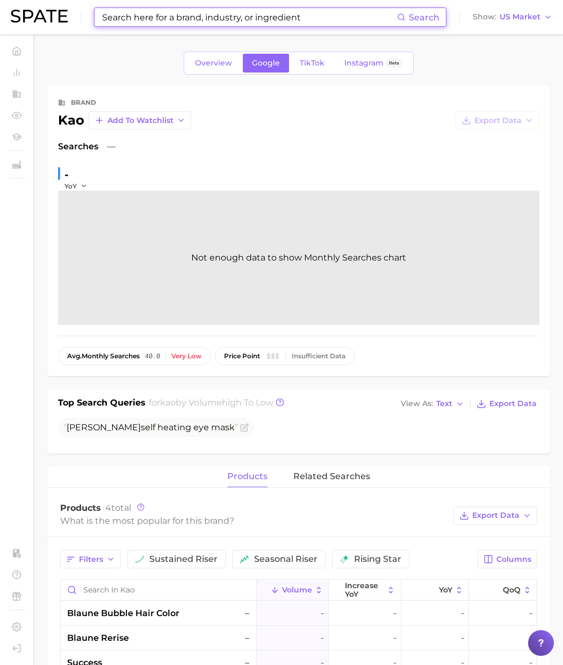
click at [271, 15] on input at bounding box center [249, 17] width 296 height 18
paste input "eyeliner pencil"
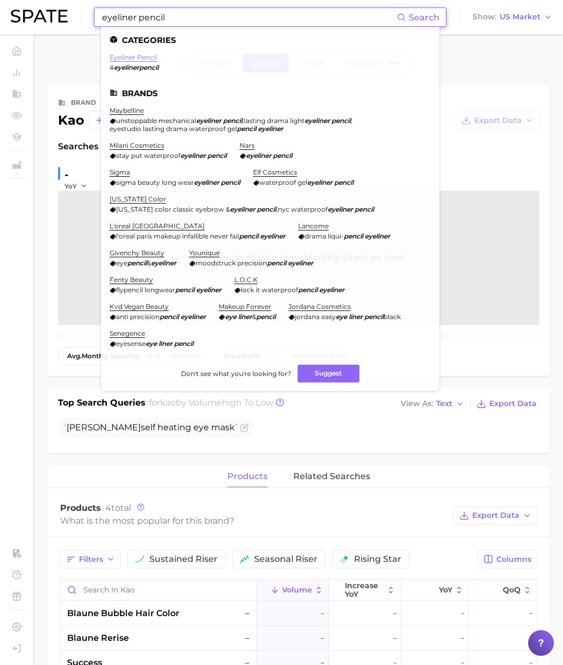
type input "eyeliner pencil"
click at [145, 55] on link "eyeliner pencil" at bounding box center [133, 57] width 47 height 8
